Goal: Navigation & Orientation: Find specific page/section

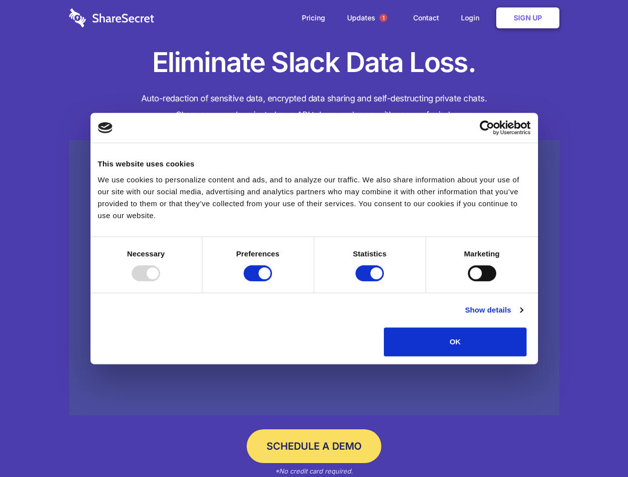
click at [160, 281] on div at bounding box center [146, 273] width 28 height 16
click at [272, 281] on input "Preferences" at bounding box center [258, 273] width 28 height 16
checkbox input "false"
click at [371, 281] on input "Statistics" at bounding box center [369, 273] width 28 height 16
checkbox input "false"
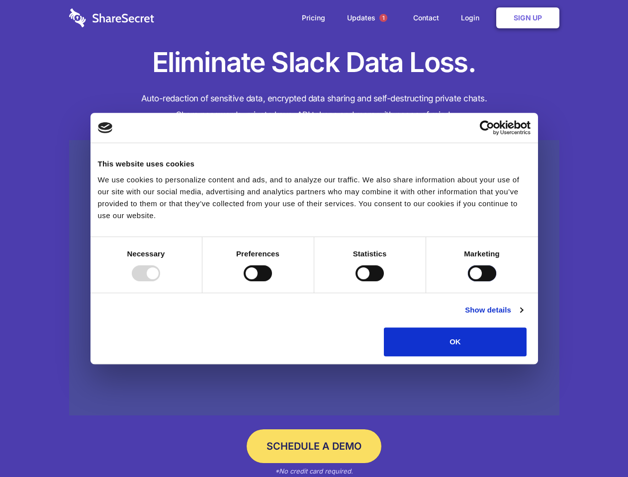
click at [468, 281] on input "Marketing" at bounding box center [482, 273] width 28 height 16
checkbox input "true"
click at [523, 316] on link "Show details" at bounding box center [494, 310] width 58 height 12
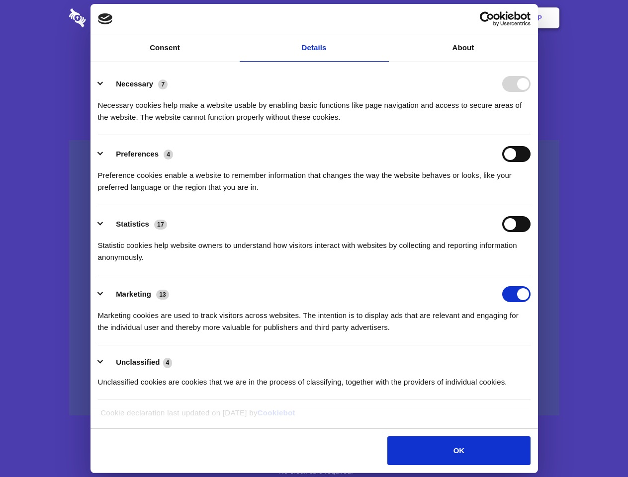
click at [530, 135] on li "Necessary 7 Necessary cookies help make a website usable by enabling basic func…" at bounding box center [314, 100] width 433 height 70
click at [383, 18] on span "1" at bounding box center [383, 18] width 8 height 8
